Goal: Find specific page/section: Find specific page/section

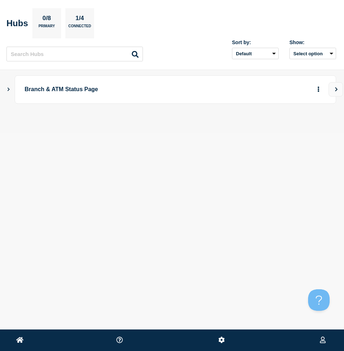
click at [9, 91] on icon "Show Connected Hubs" at bounding box center [8, 89] width 5 height 4
click at [304, 126] on icon "button" at bounding box center [306, 124] width 5 height 5
click at [316, 88] on button "More actions" at bounding box center [318, 89] width 9 height 13
click at [318, 112] on link "View Status Page" at bounding box center [306, 111] width 53 height 6
